Goal: Transaction & Acquisition: Purchase product/service

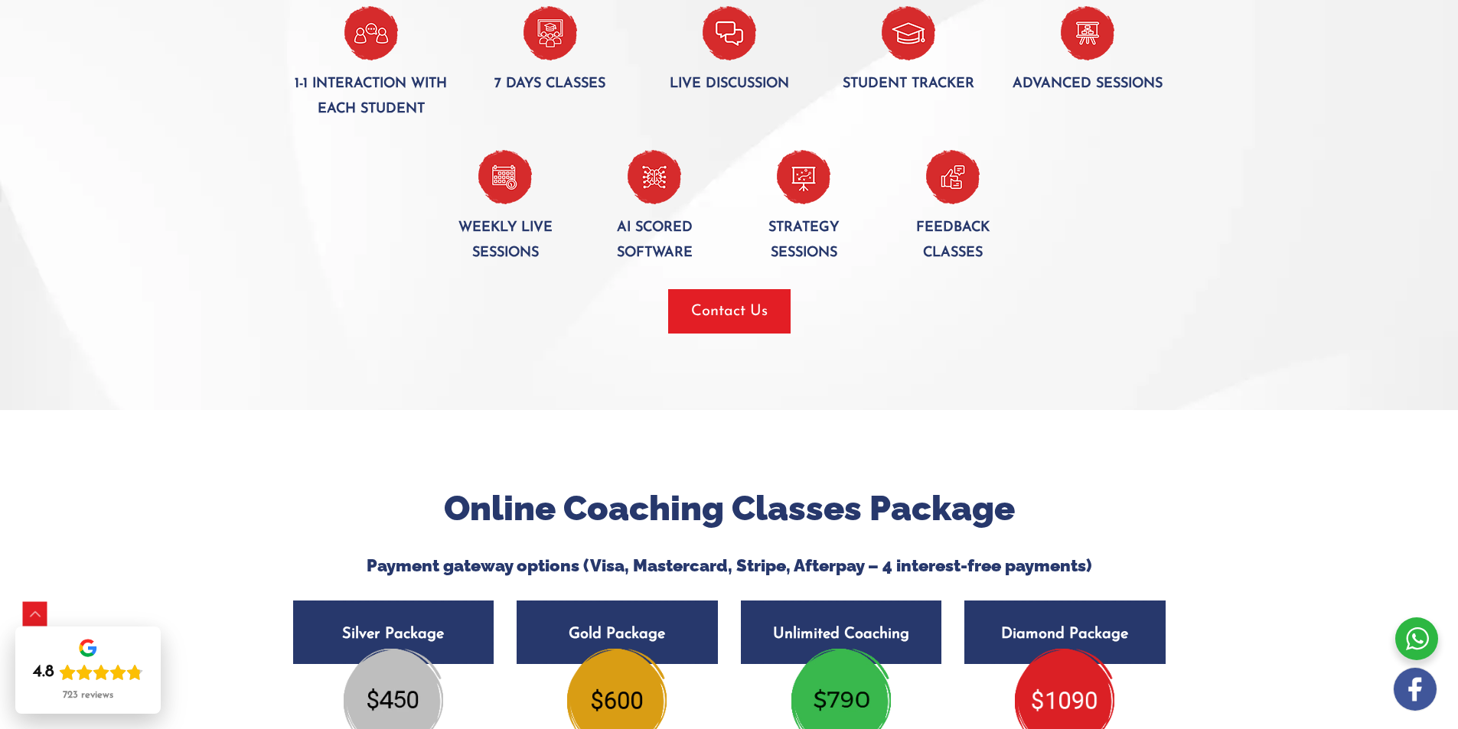
scroll to position [2525, 0]
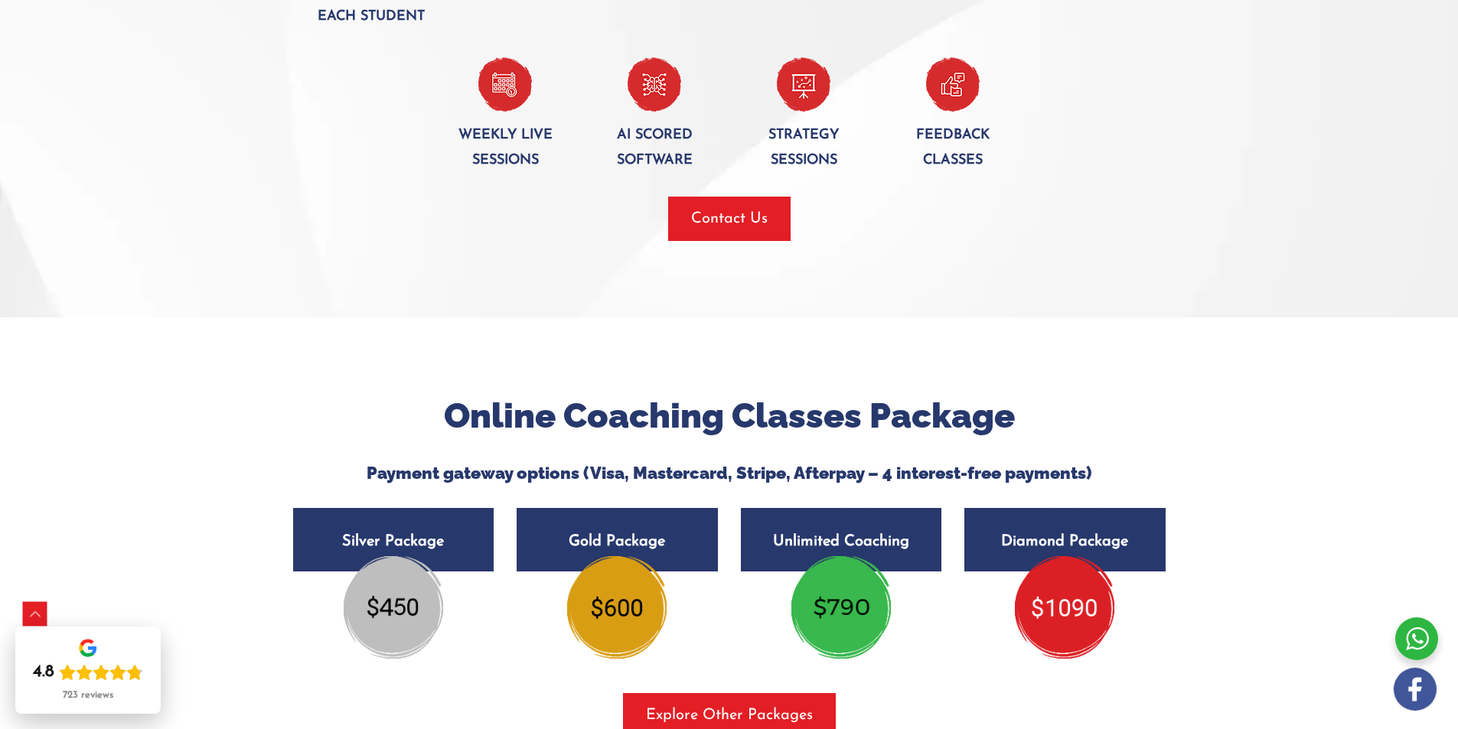
click at [634, 556] on img at bounding box center [616, 607] width 99 height 103
click at [617, 556] on img at bounding box center [616, 607] width 99 height 103
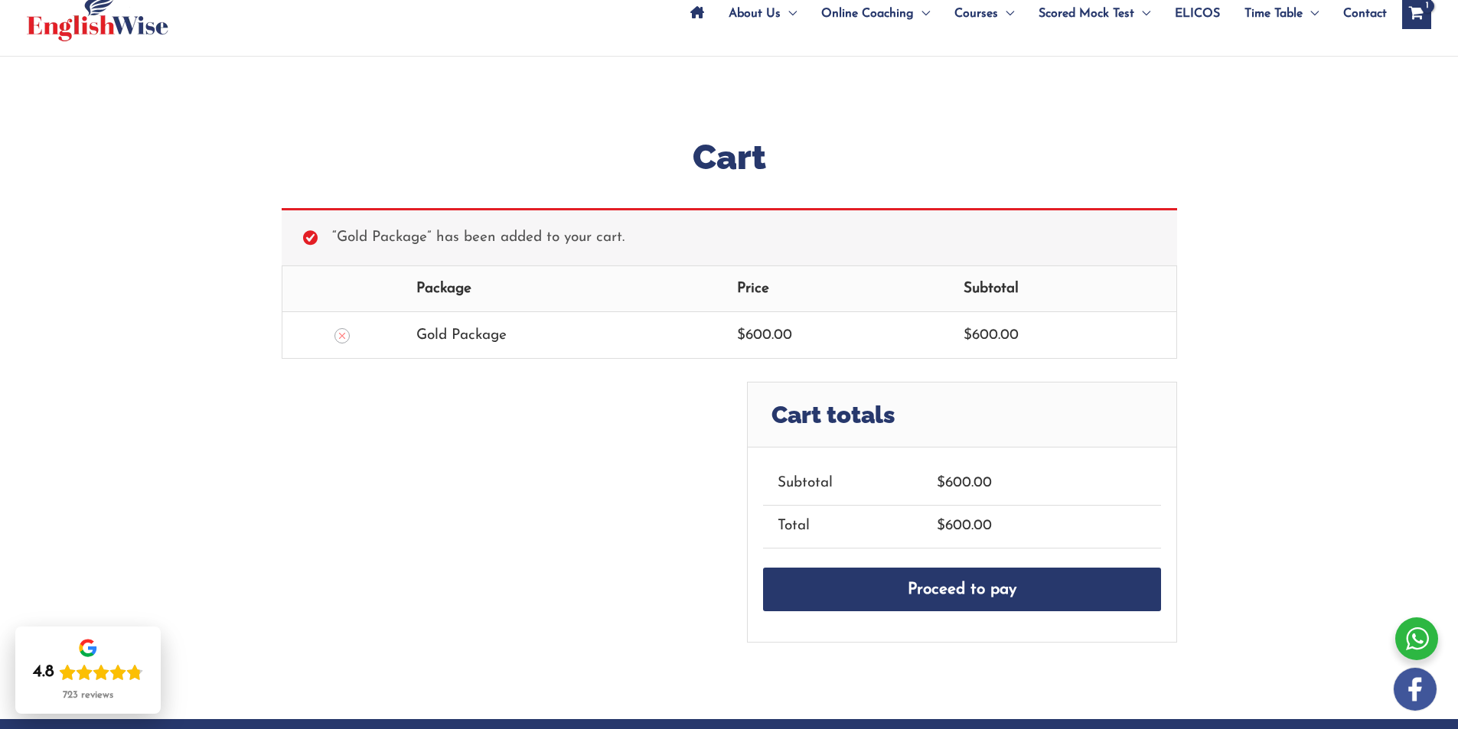
scroll to position [230, 0]
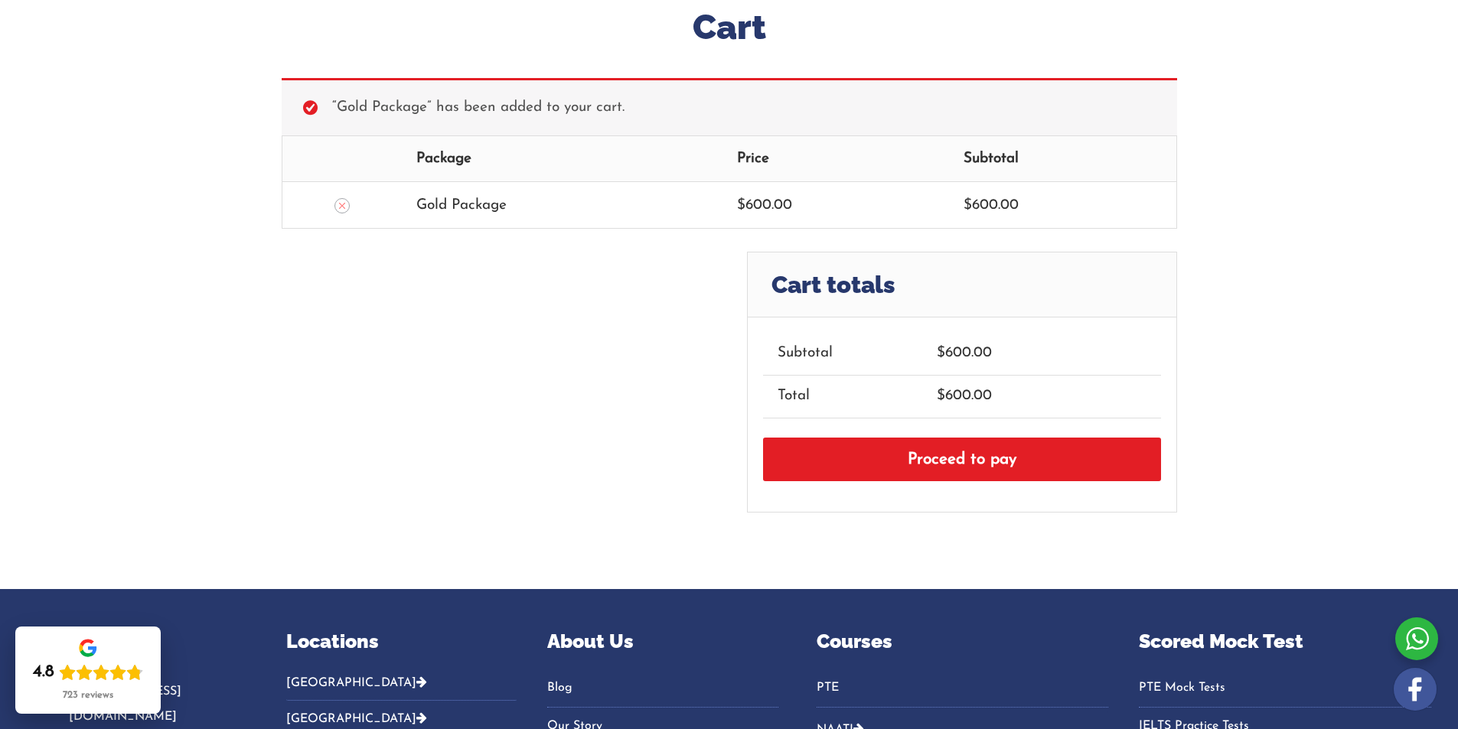
click at [938, 450] on link "Proceed to pay" at bounding box center [962, 460] width 398 height 44
